Goal: Navigation & Orientation: Understand site structure

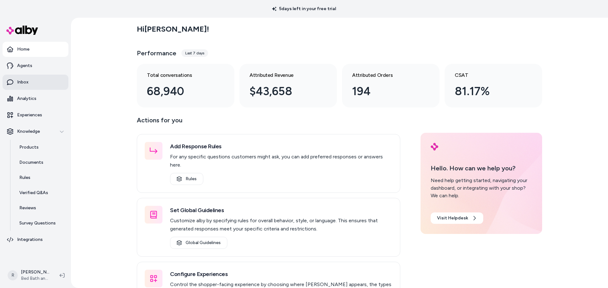
click at [21, 75] on link "Inbox" at bounding box center [36, 82] width 66 height 15
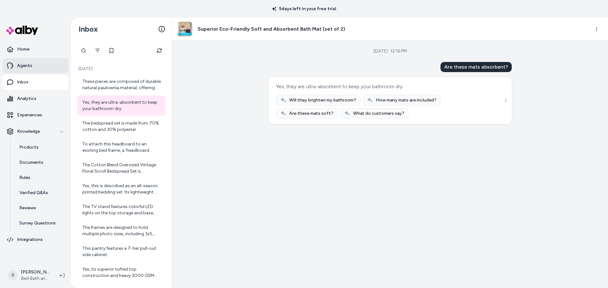
click at [24, 66] on p "Agents" at bounding box center [24, 66] width 15 height 6
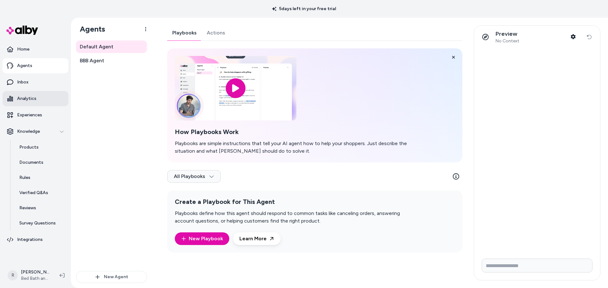
click at [29, 99] on p "Analytics" at bounding box center [26, 99] width 19 height 6
